Goal: Information Seeking & Learning: Learn about a topic

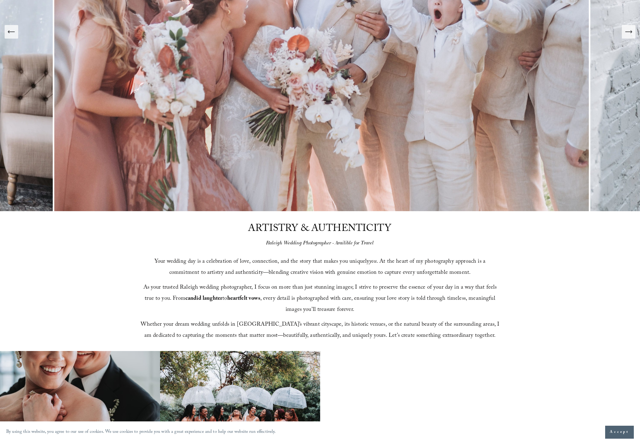
scroll to position [288, 0]
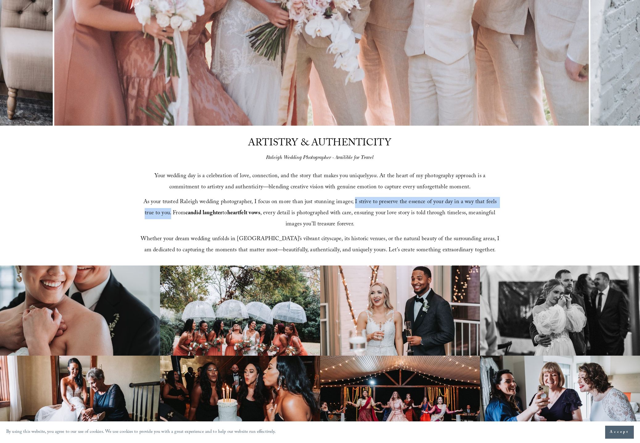
drag, startPoint x: 350, startPoint y: 200, endPoint x: 158, endPoint y: 214, distance: 193.0
click at [158, 214] on span "As your trusted Raleigh wedding photographer, I focus on more than just stunnin…" at bounding box center [320, 213] width 355 height 32
copy span "I strive to preserve the essence of your day in a way that feels true to you."
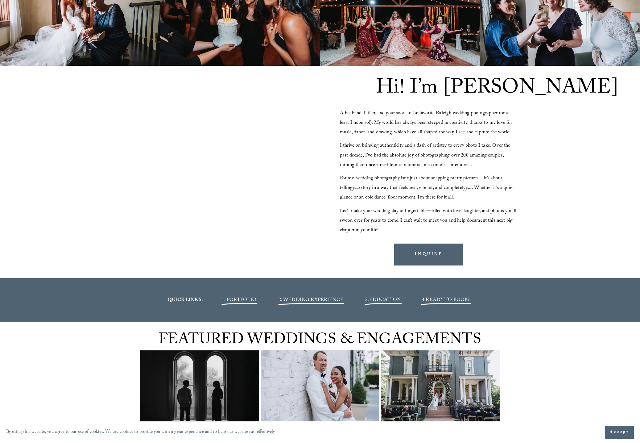
scroll to position [0, 0]
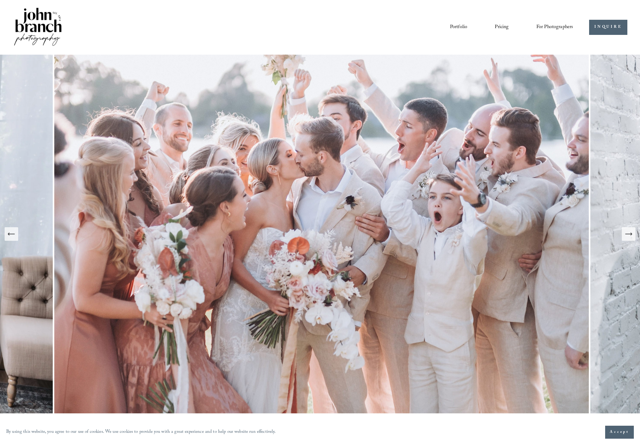
click at [453, 26] on link "Portfolio" at bounding box center [458, 27] width 17 height 10
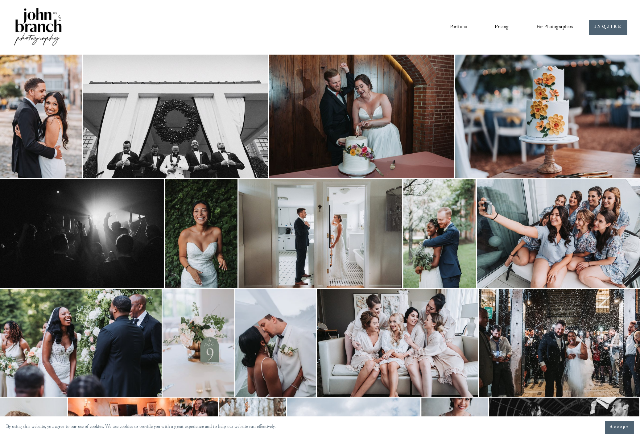
click at [501, 26] on link "Pricing" at bounding box center [502, 27] width 14 height 10
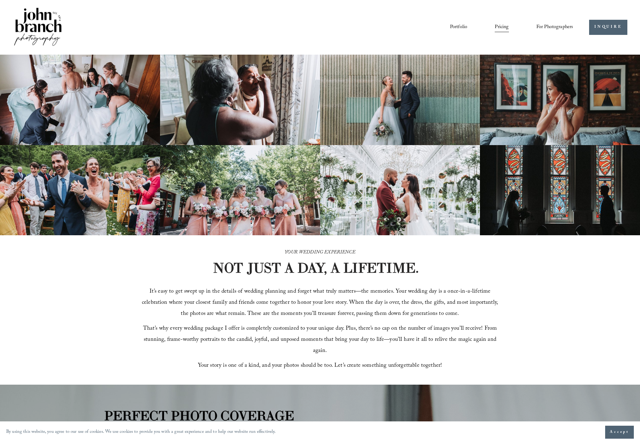
click at [550, 26] on span "For Photographers" at bounding box center [554, 28] width 37 height 10
click at [457, 28] on link "Portfolio" at bounding box center [458, 27] width 17 height 10
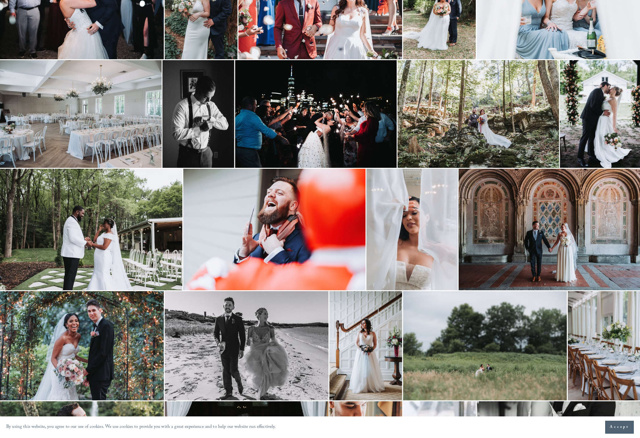
scroll to position [968, 0]
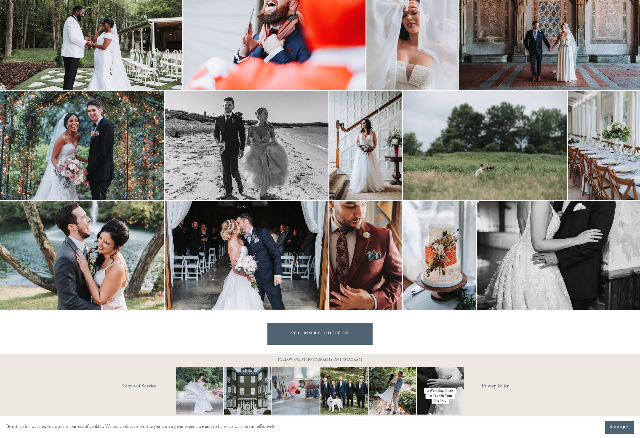
click at [307, 339] on link "SEE MORE PHOTOS" at bounding box center [320, 334] width 106 height 22
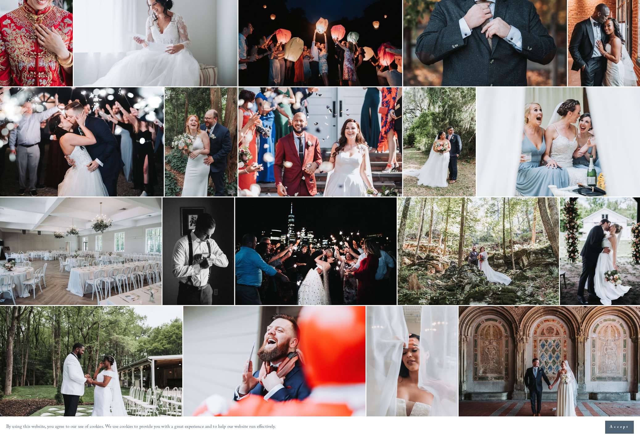
scroll to position [0, 0]
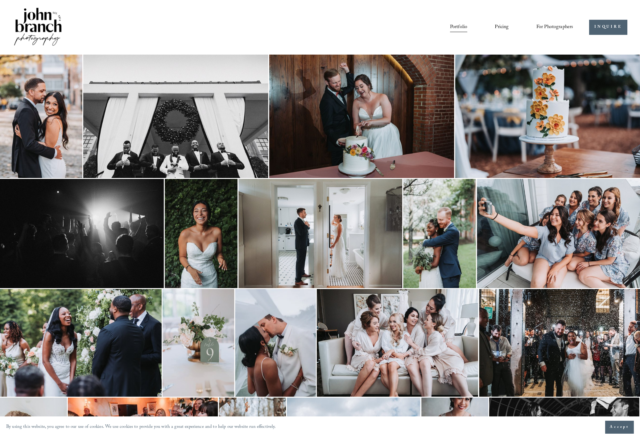
click at [549, 29] on span "For Photographers" at bounding box center [554, 28] width 37 height 10
click at [500, 27] on link "Pricing" at bounding box center [502, 27] width 14 height 10
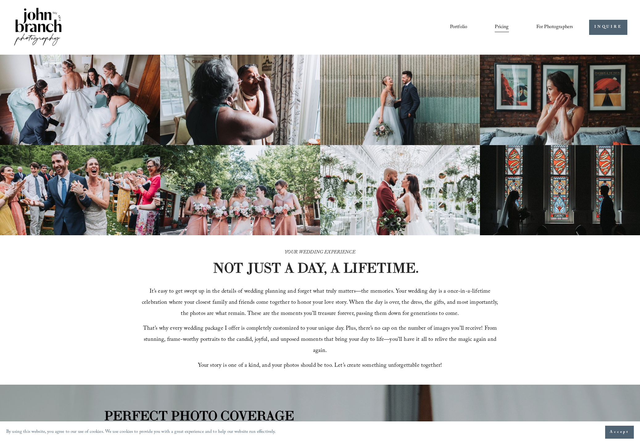
click at [466, 26] on link "Portfolio" at bounding box center [458, 27] width 17 height 10
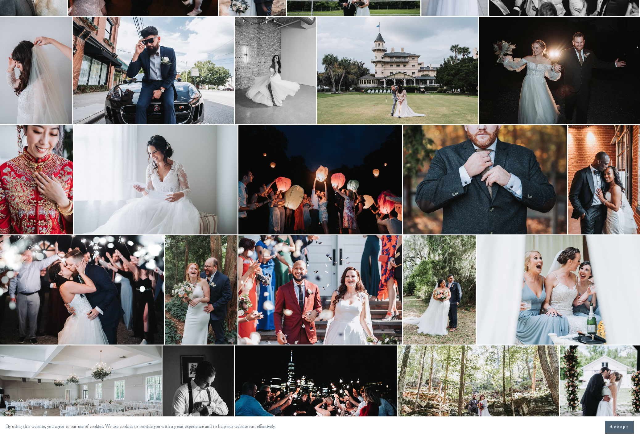
scroll to position [419, 0]
